Goal: Transaction & Acquisition: Purchase product/service

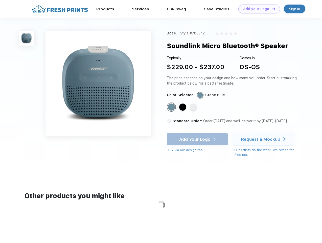
click at [258, 9] on link "Add your Logo Design Tool" at bounding box center [260, 9] width 42 height 9
click at [0, 0] on div "Design Tool" at bounding box center [0, 0] width 0 height 0
click at [271, 9] on link "Add your Logo Design Tool" at bounding box center [260, 9] width 42 height 9
click at [27, 38] on img at bounding box center [26, 38] width 15 height 15
click at [172, 107] on div "Standard Color" at bounding box center [171, 106] width 7 height 7
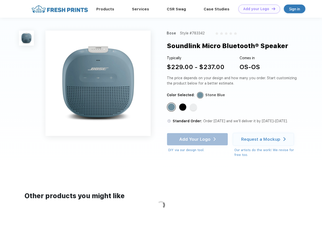
click at [183, 107] on div "Standard Color" at bounding box center [182, 106] width 7 height 7
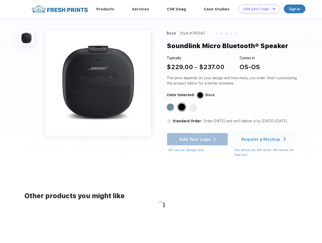
click at [194, 107] on div "Standard Color" at bounding box center [193, 106] width 7 height 7
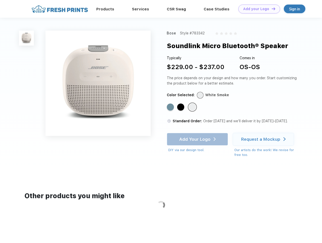
click at [198, 139] on div "Add Your Logo DIY via our design tool. Ah shoot! This product isn't up in our d…" at bounding box center [197, 143] width 61 height 20
click at [264, 139] on div "Request a Mockup" at bounding box center [260, 139] width 39 height 5
